Goal: Task Accomplishment & Management: Manage account settings

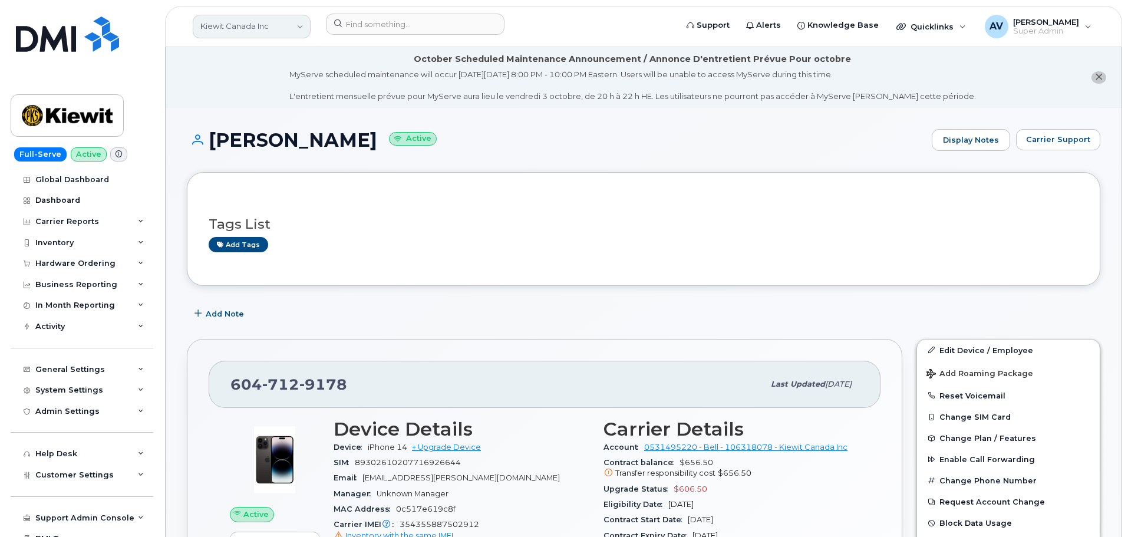
scroll to position [471, 0]
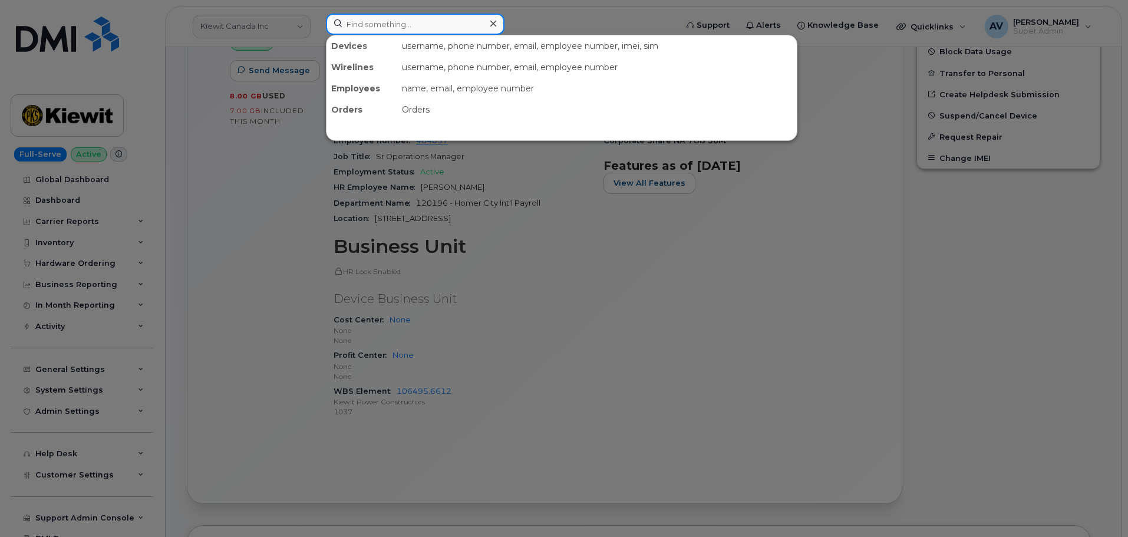
click at [404, 20] on input at bounding box center [415, 24] width 179 height 21
paste input "[PERSON_NAME]"
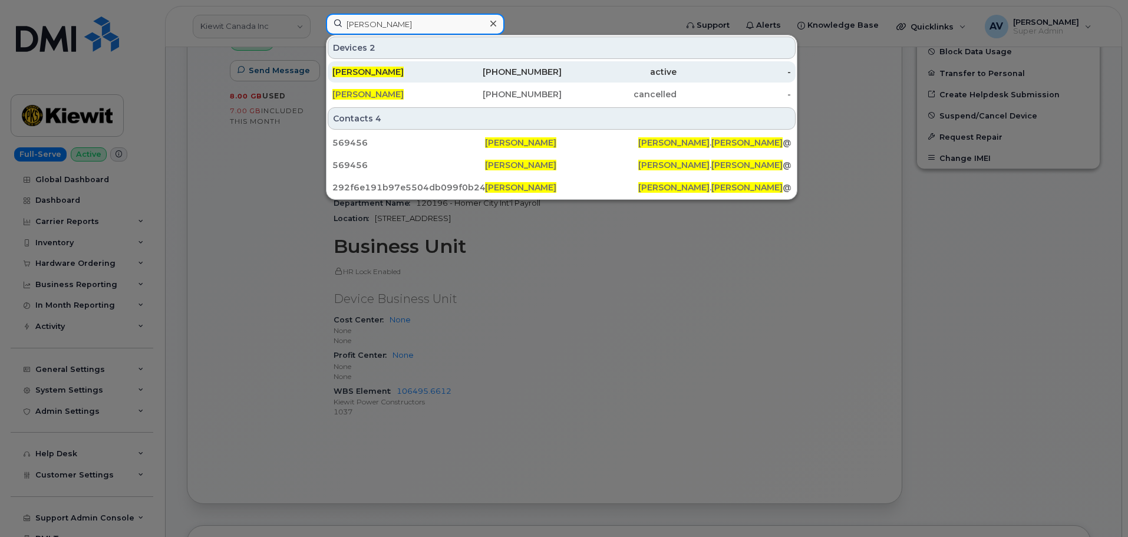
type input "[PERSON_NAME]"
click at [448, 69] on div "803-634-1419" at bounding box center [504, 72] width 115 height 12
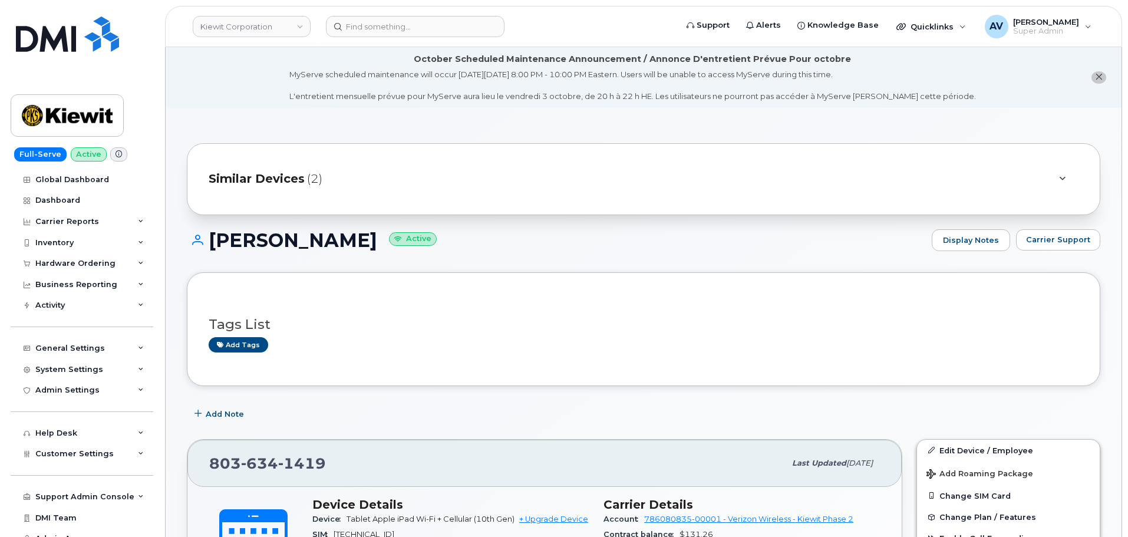
click at [293, 179] on span "Similar Devices" at bounding box center [257, 178] width 96 height 17
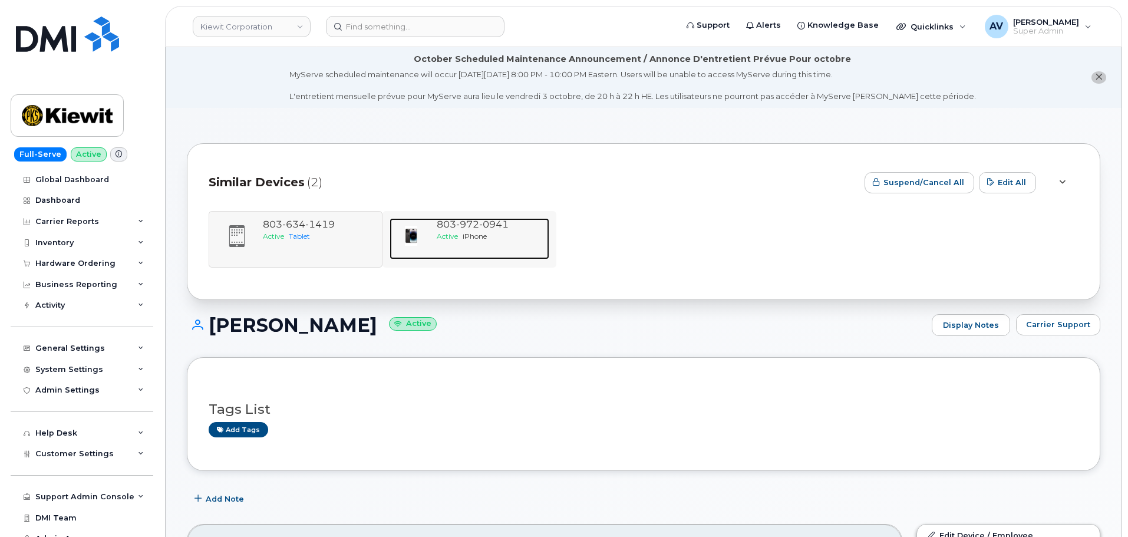
click at [465, 240] on div "Active iPhone" at bounding box center [491, 236] width 108 height 10
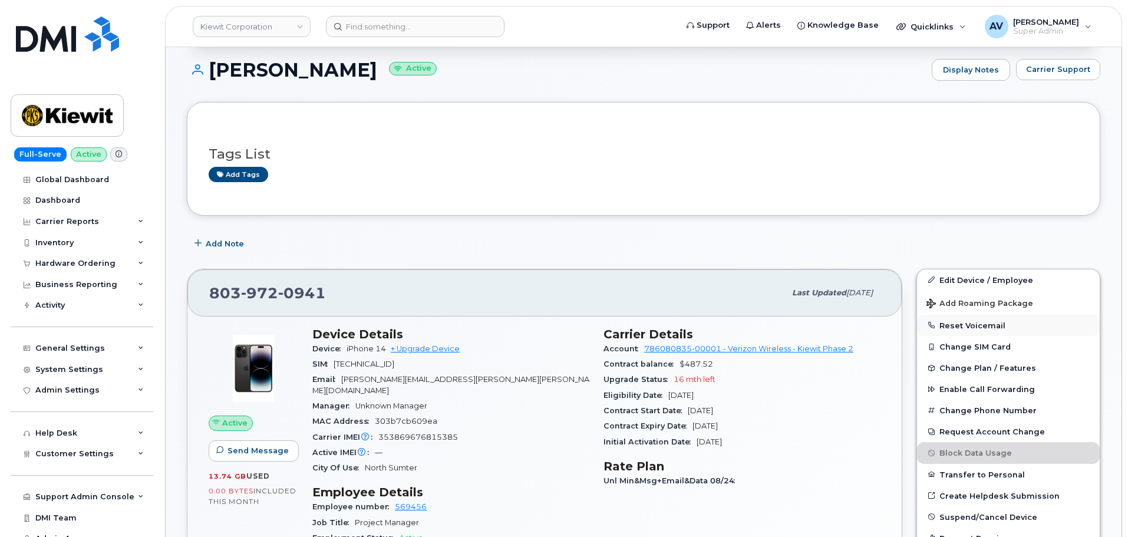
scroll to position [177, 0]
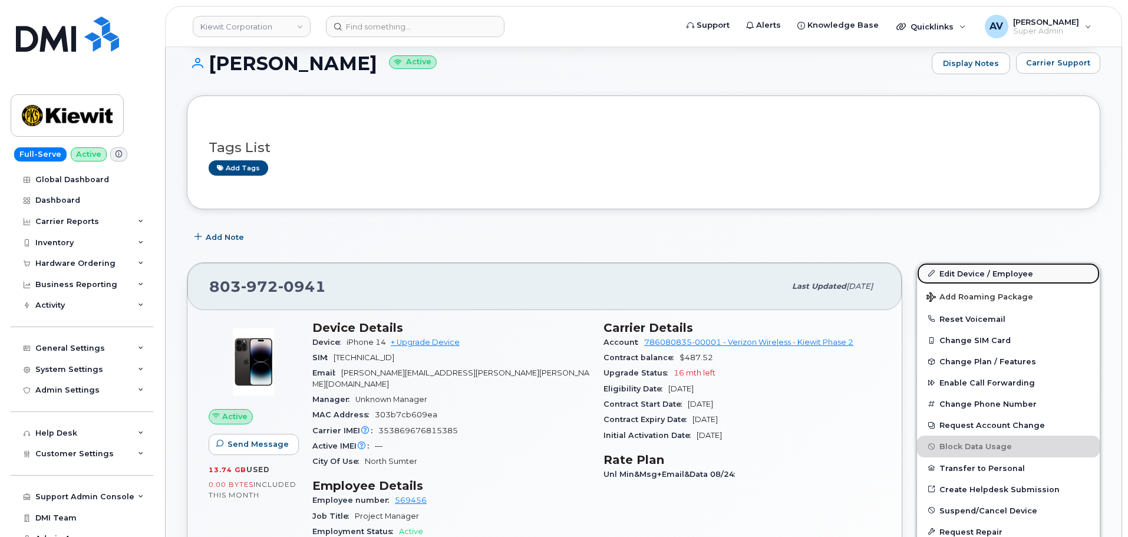
click at [980, 275] on link "Edit Device / Employee" at bounding box center [1008, 273] width 183 height 21
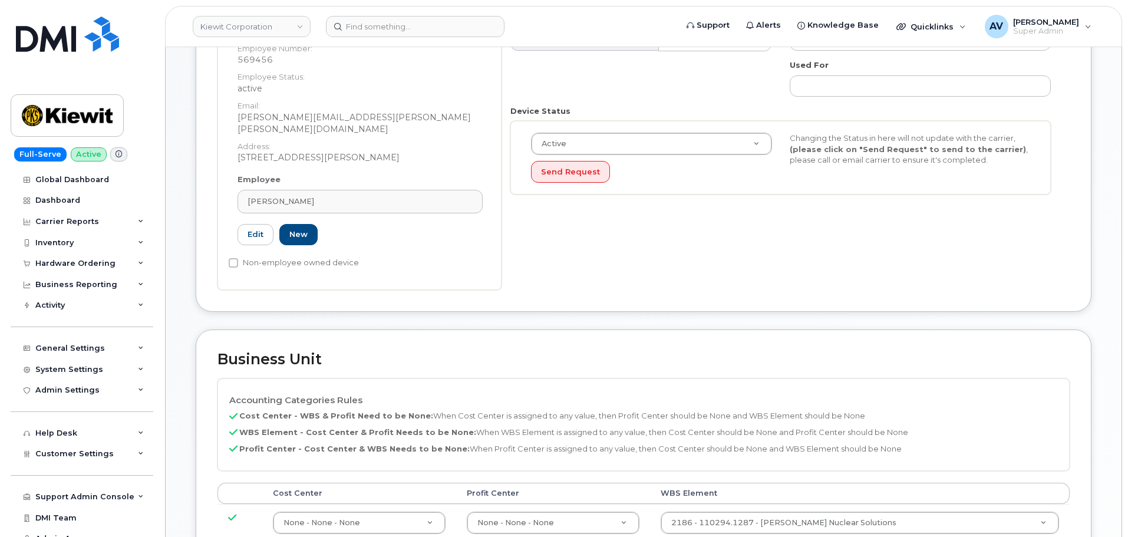
scroll to position [530, 0]
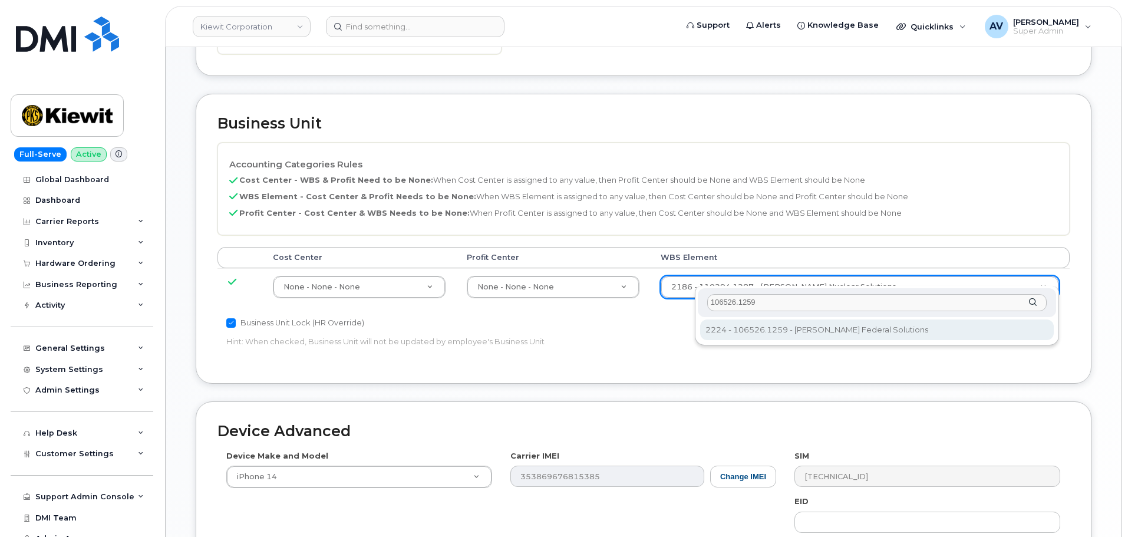
type input "106526.1259"
type input "36093472"
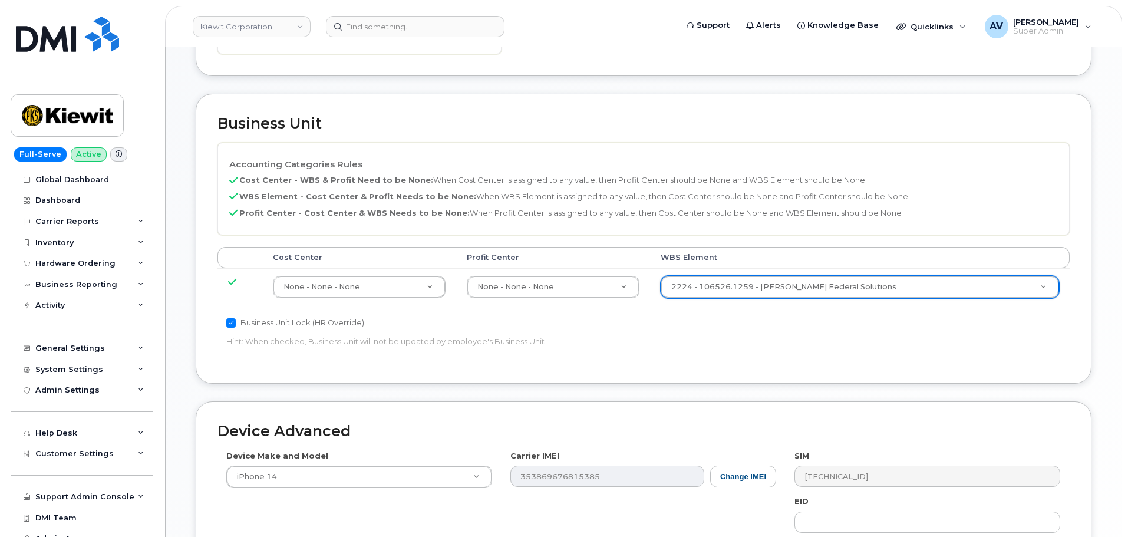
scroll to position [735, 0]
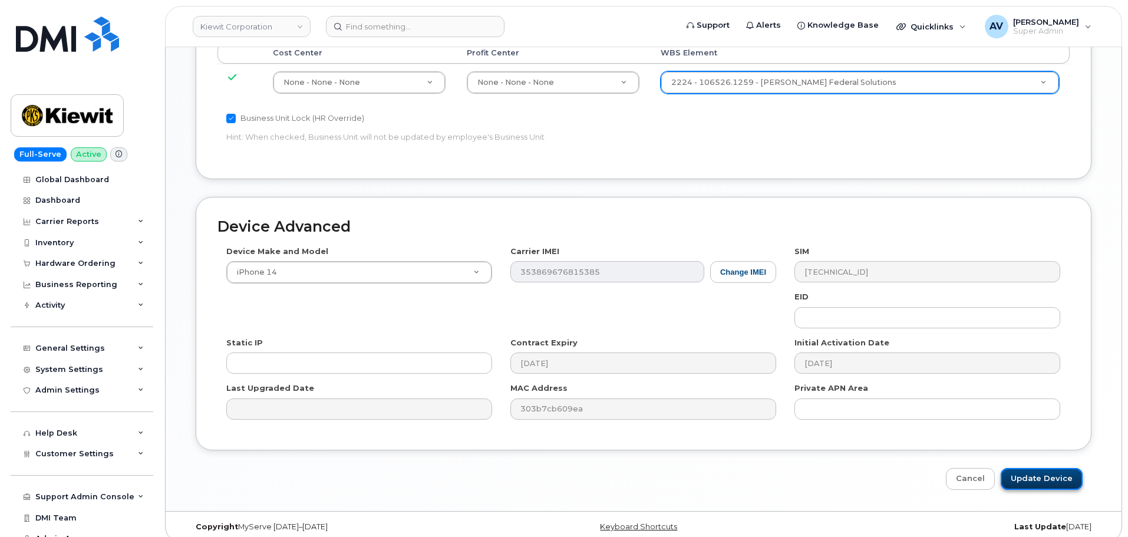
click at [1043, 468] on input "Update Device" at bounding box center [1041, 479] width 82 height 22
type input "Saving..."
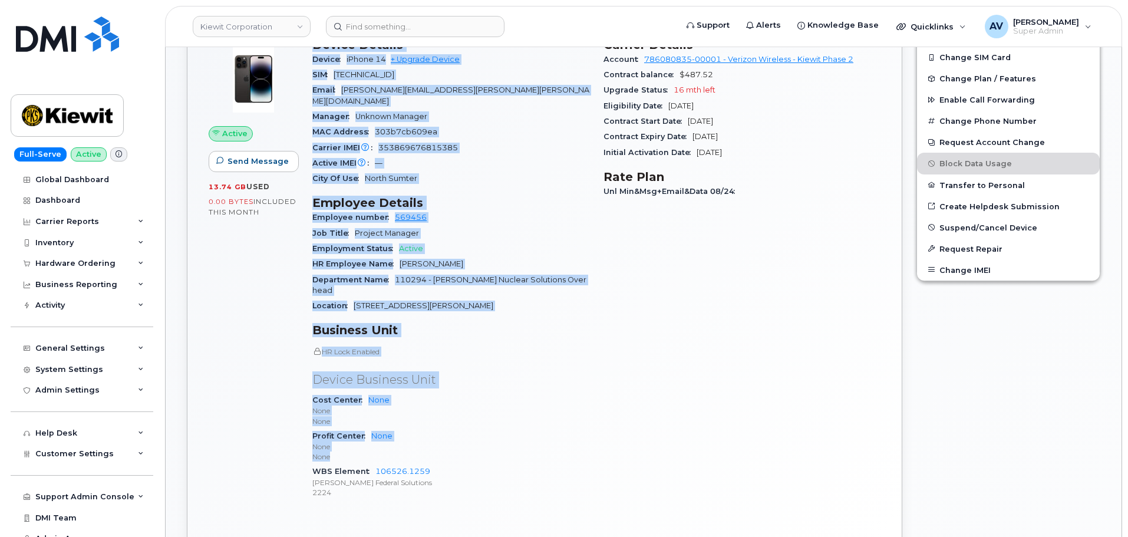
scroll to position [471, 0]
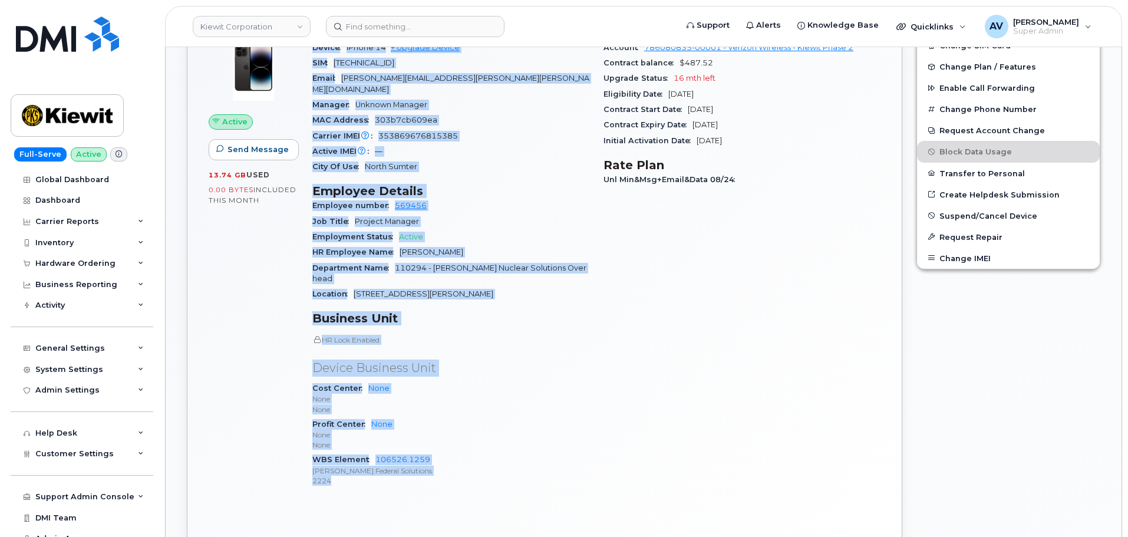
drag, startPoint x: 312, startPoint y: 328, endPoint x: 454, endPoint y: 466, distance: 198.3
click at [454, 466] on div "Device Details Device iPhone 14 + Upgrade Device SIM [TECHNICAL_ID] Email [PERS…" at bounding box center [450, 261] width 291 height 485
copy div "Device Details Device iPhone 14 + Upgrade Device SIM 89148000011034159259 Email…"
